Goal: Ask a question: Seek information or help from site administrators or community

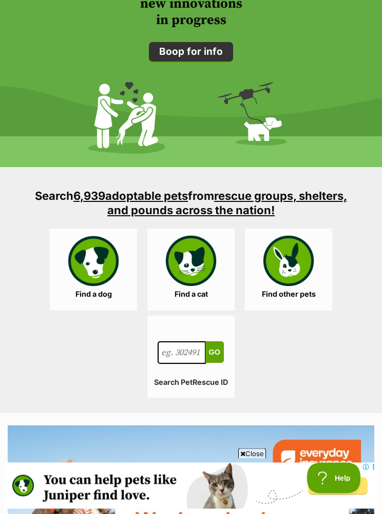
scroll to position [1381, 0]
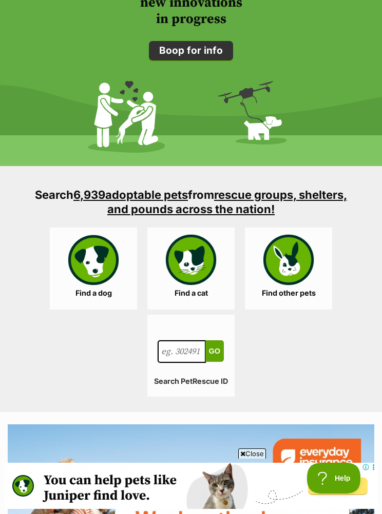
click at [203, 276] on link "Find a cat" at bounding box center [190, 269] width 87 height 82
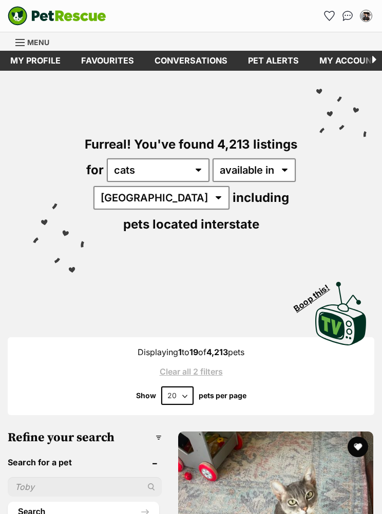
click at [347, 328] on img at bounding box center [340, 314] width 51 height 64
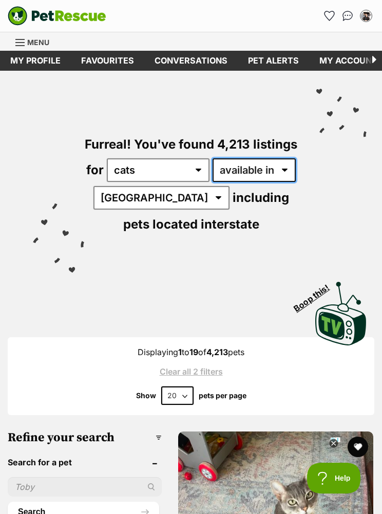
click at [283, 167] on select "available in located in" at bounding box center [253, 170] width 83 height 24
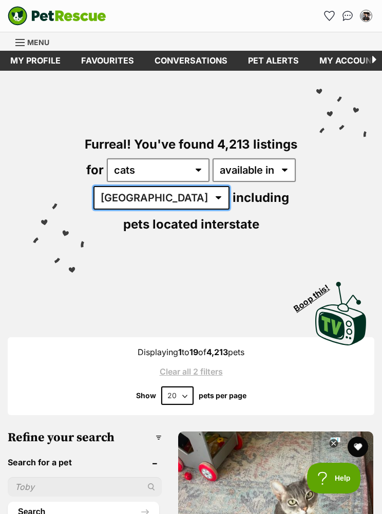
click at [150, 192] on select "Australia ACT NSW NT QLD SA TAS VIC WA" at bounding box center [161, 198] width 136 height 24
select select "QLD"
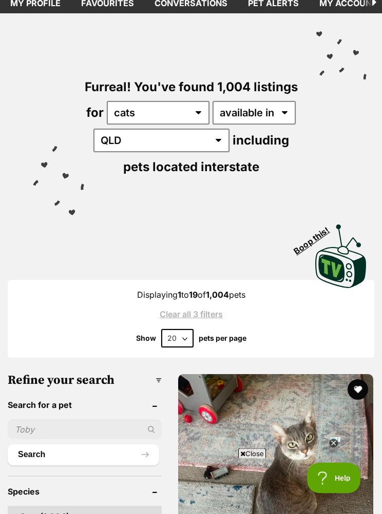
scroll to position [57, 0]
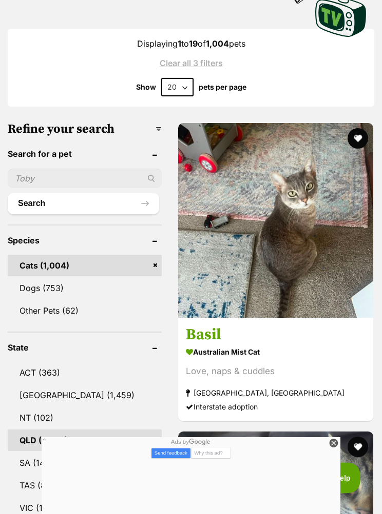
scroll to position [308, 0]
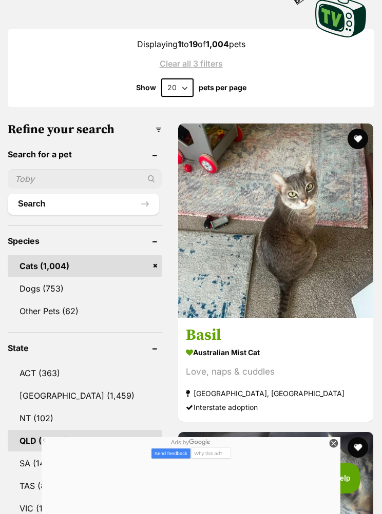
click at [30, 184] on input "text" at bounding box center [85, 178] width 154 height 19
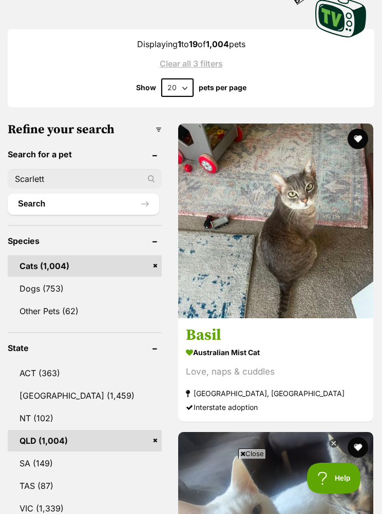
scroll to position [0, 0]
type input "Scarlett"
click at [126, 201] on button "Search" at bounding box center [83, 204] width 151 height 21
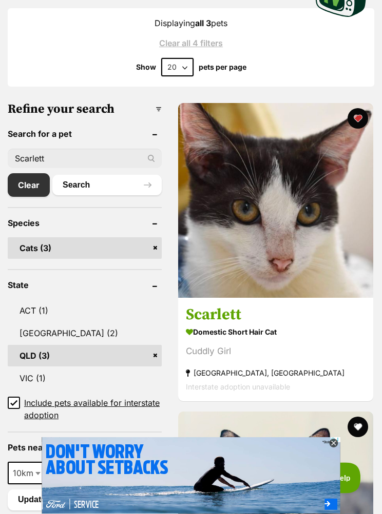
scroll to position [330, 0]
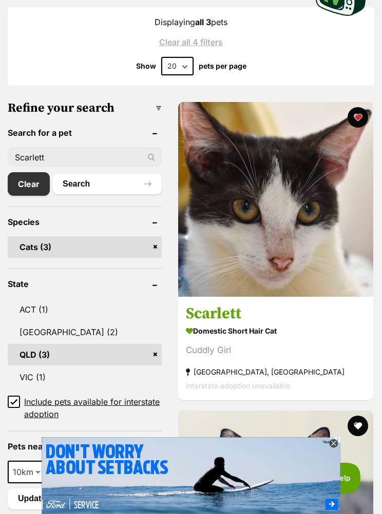
click at [288, 256] on img at bounding box center [275, 199] width 195 height 195
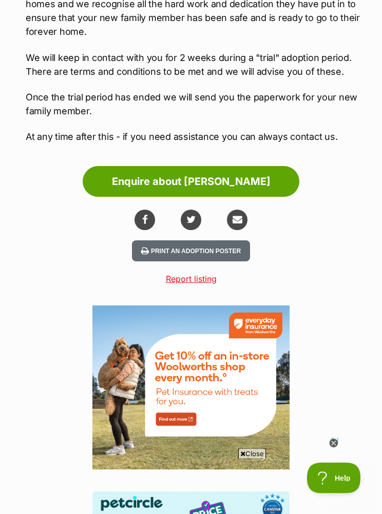
click at [335, 448] on icon at bounding box center [333, 444] width 9 height 9
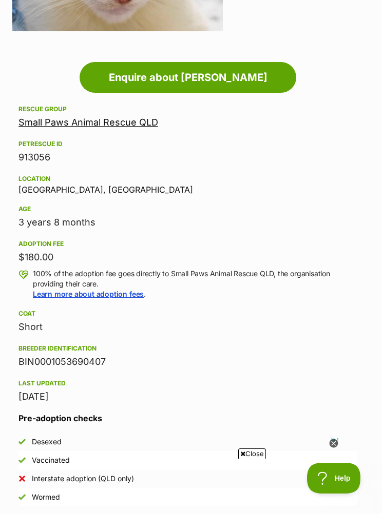
click at [334, 445] on icon at bounding box center [333, 444] width 4 height 4
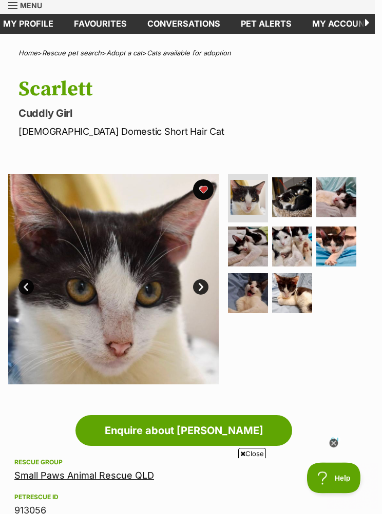
scroll to position [0, 7]
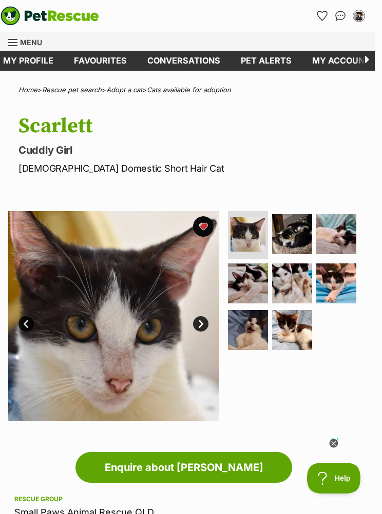
click at [186, 63] on link "Conversations" at bounding box center [183, 61] width 93 height 20
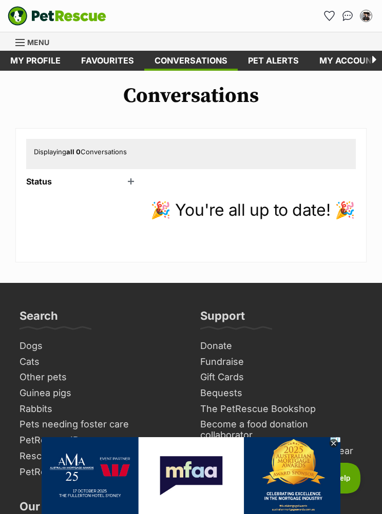
click at [128, 191] on div "Status Unread (0) Active (8) Archived (4)" at bounding box center [82, 214] width 113 height 75
click at [142, 175] on div "Displaying all 0 Conversations Status Unread (0) Active (8) Archived (4) 🎉 You'…" at bounding box center [190, 195] width 351 height 134
click at [136, 182] on header "Status" at bounding box center [82, 181] width 113 height 9
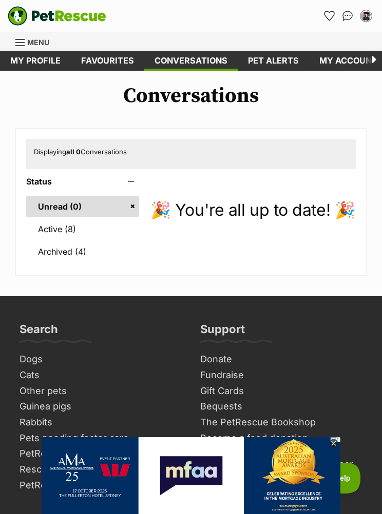
click at [68, 230] on link "Active (8)" at bounding box center [82, 230] width 113 height 22
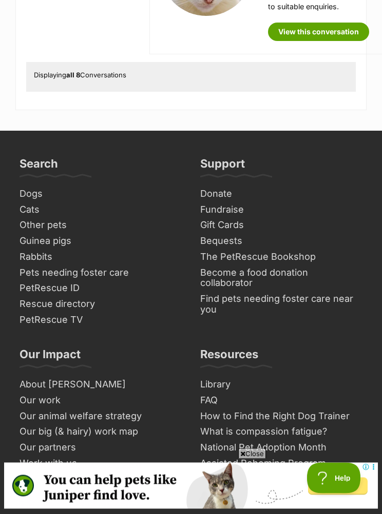
scroll to position [1358, 0]
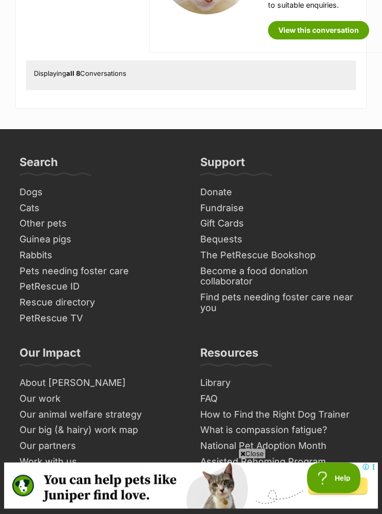
click at [309, 40] on link "View this conversation" at bounding box center [318, 31] width 101 height 18
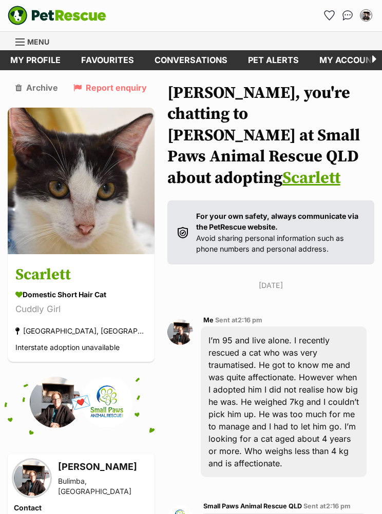
click at [305, 219] on p "For your own safety, always communicate via the PetRescue website. Avoid sharin…" at bounding box center [280, 233] width 168 height 44
click at [282, 169] on link "Scarlett" at bounding box center [311, 179] width 58 height 21
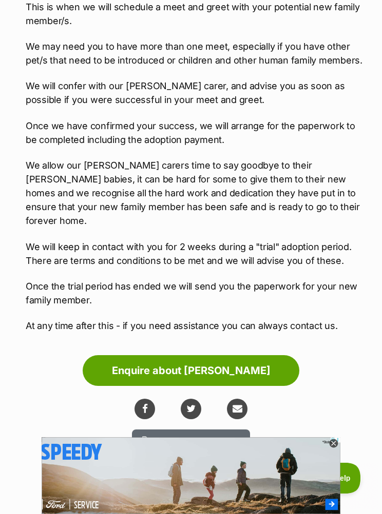
click at [246, 355] on link "Enquire about Scarlett" at bounding box center [191, 370] width 216 height 31
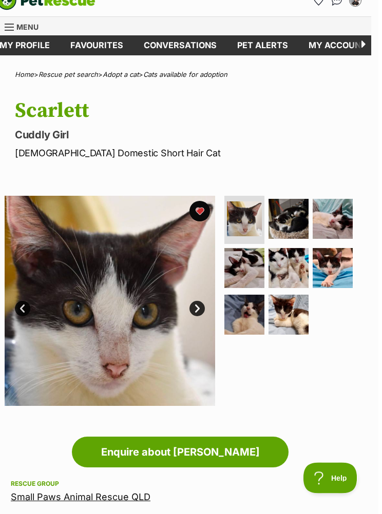
scroll to position [0, 7]
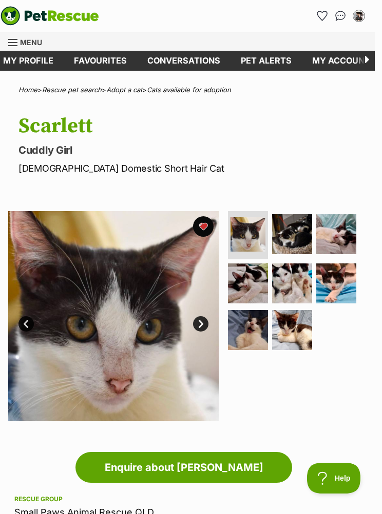
click at [184, 48] on div "Dogs Find a dog on PetRescue View all dogs Browse all of the doggos looking for…" at bounding box center [208, 41] width 318 height 18
click at [192, 58] on link "Conversations" at bounding box center [183, 61] width 93 height 20
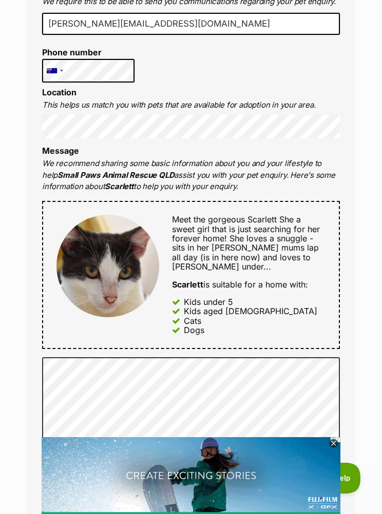
scroll to position [341, 0]
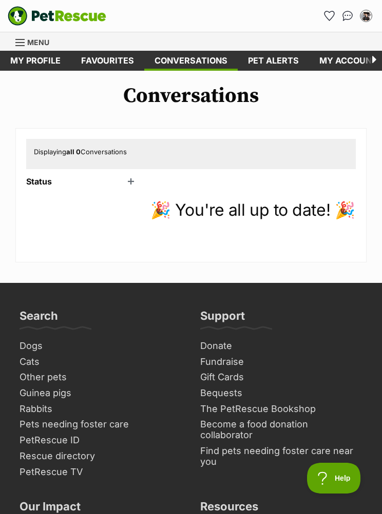
click at [133, 188] on div "Status Unread (0) Active (8) Archived (4)" at bounding box center [82, 214] width 113 height 75
click at [129, 183] on header "Status" at bounding box center [82, 181] width 113 height 9
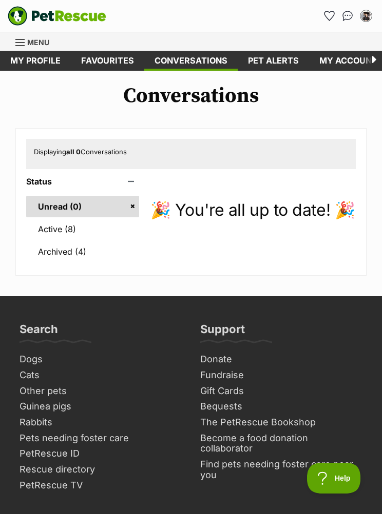
click at [54, 234] on link "Active (8)" at bounding box center [82, 230] width 113 height 22
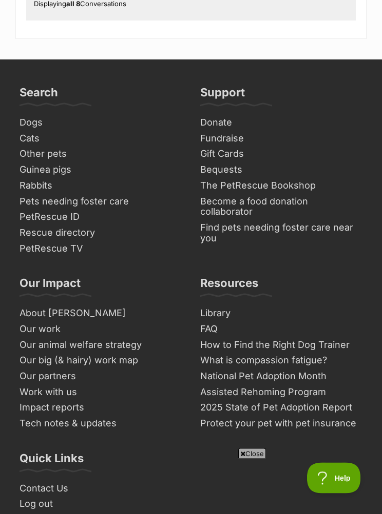
scroll to position [1428, 0]
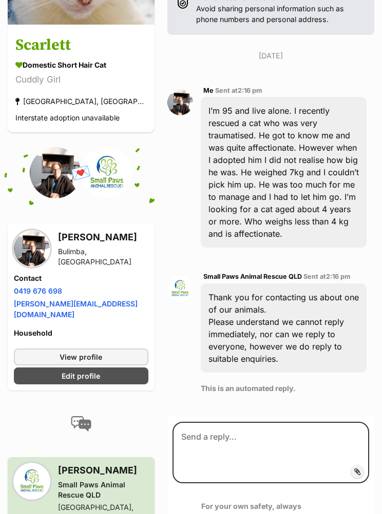
scroll to position [285, 0]
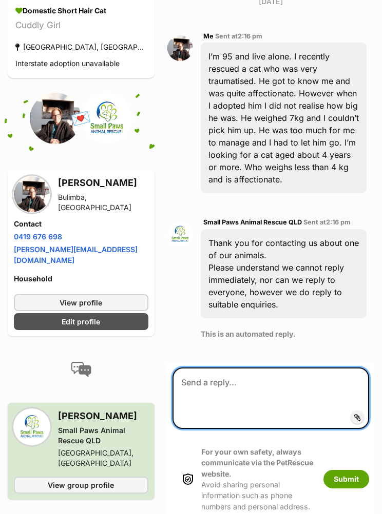
click at [197, 368] on textarea at bounding box center [270, 399] width 196 height 62
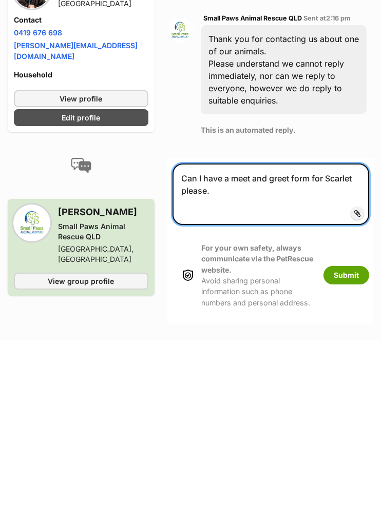
type textarea "Can I have a meet and greet form for Scarlet please."
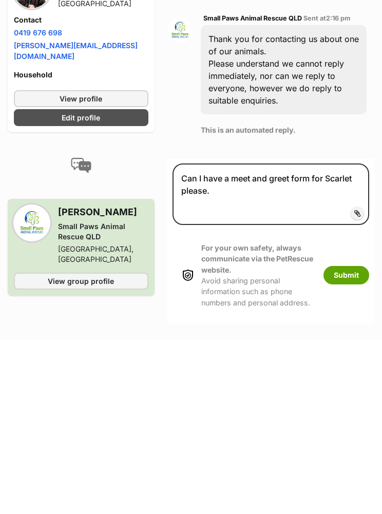
click at [347, 441] on button "Submit" at bounding box center [346, 450] width 46 height 18
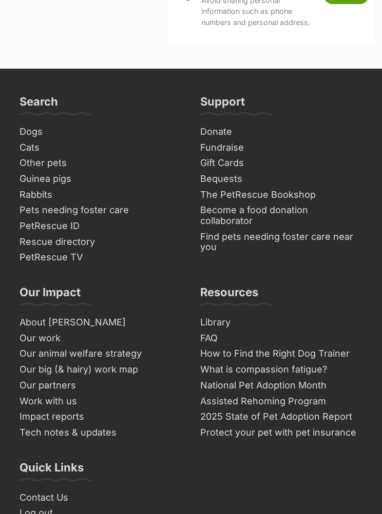
scroll to position [921, 0]
